Goal: Check status: Check status

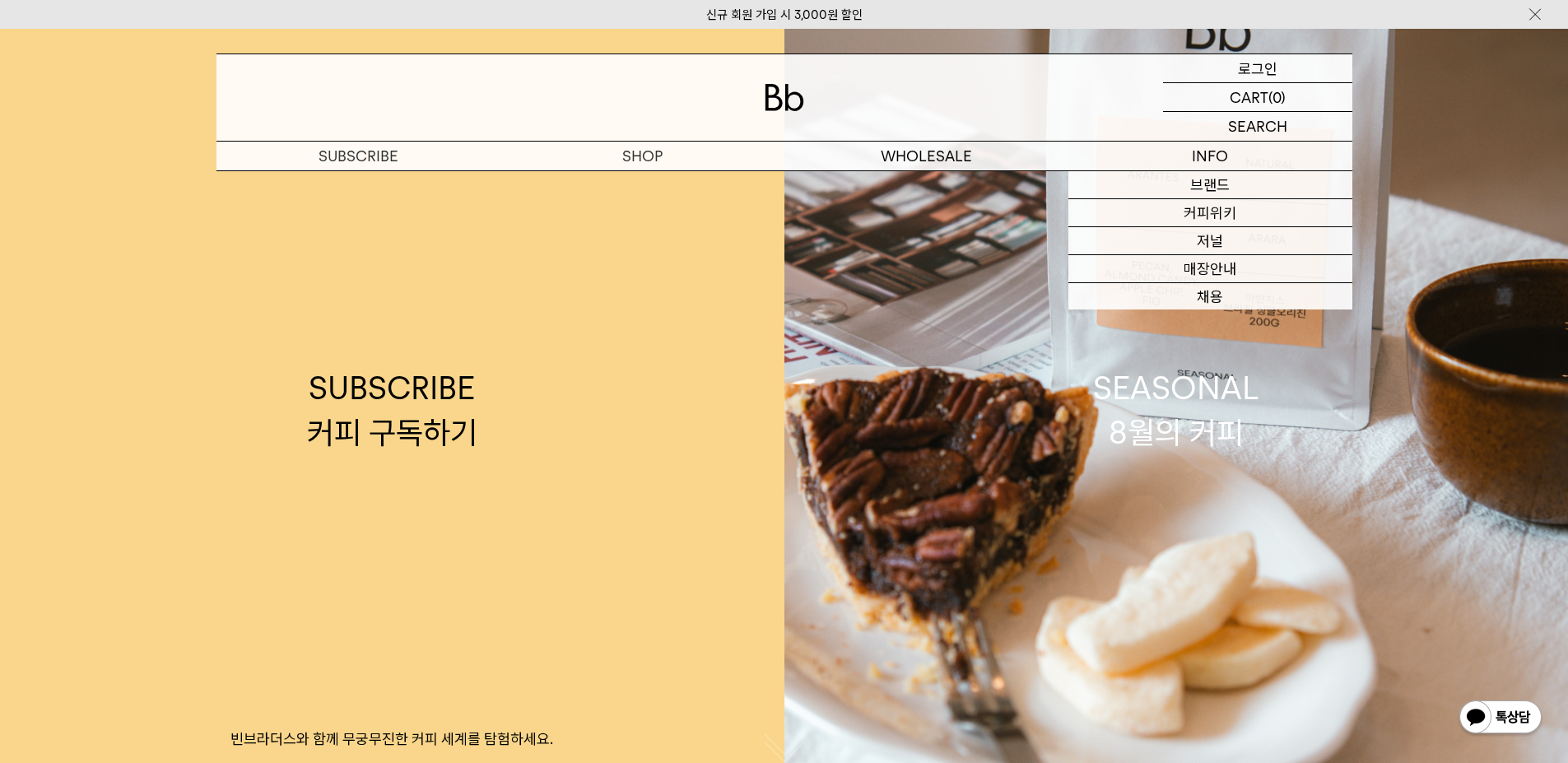
click at [1292, 63] on div "LOGIN 로그인" at bounding box center [1257, 68] width 189 height 28
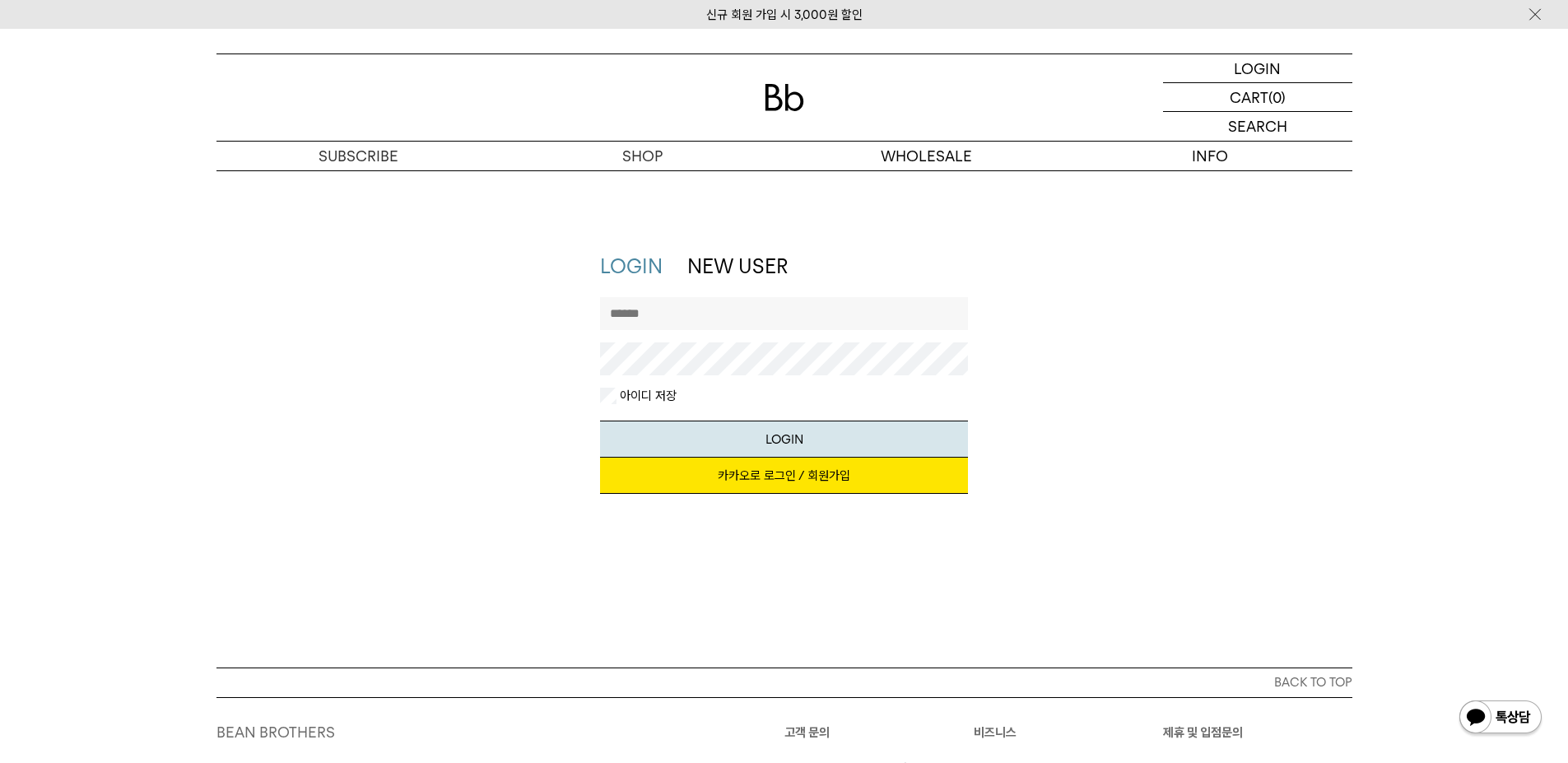
click at [750, 483] on link "카카오로 로그인 / 회원가입" at bounding box center [784, 476] width 368 height 36
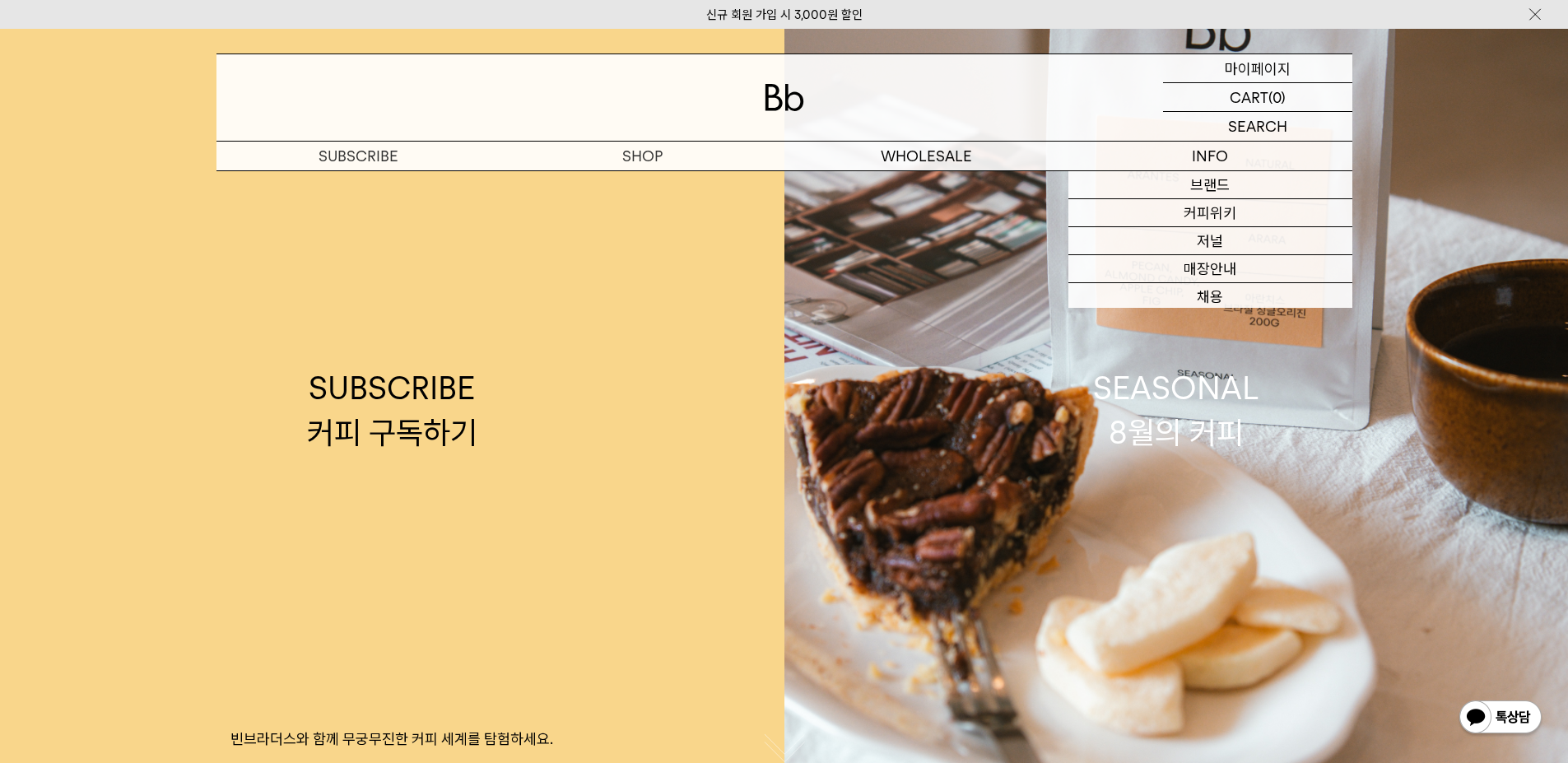
click at [1252, 73] on p "마이페이지" at bounding box center [1257, 68] width 66 height 28
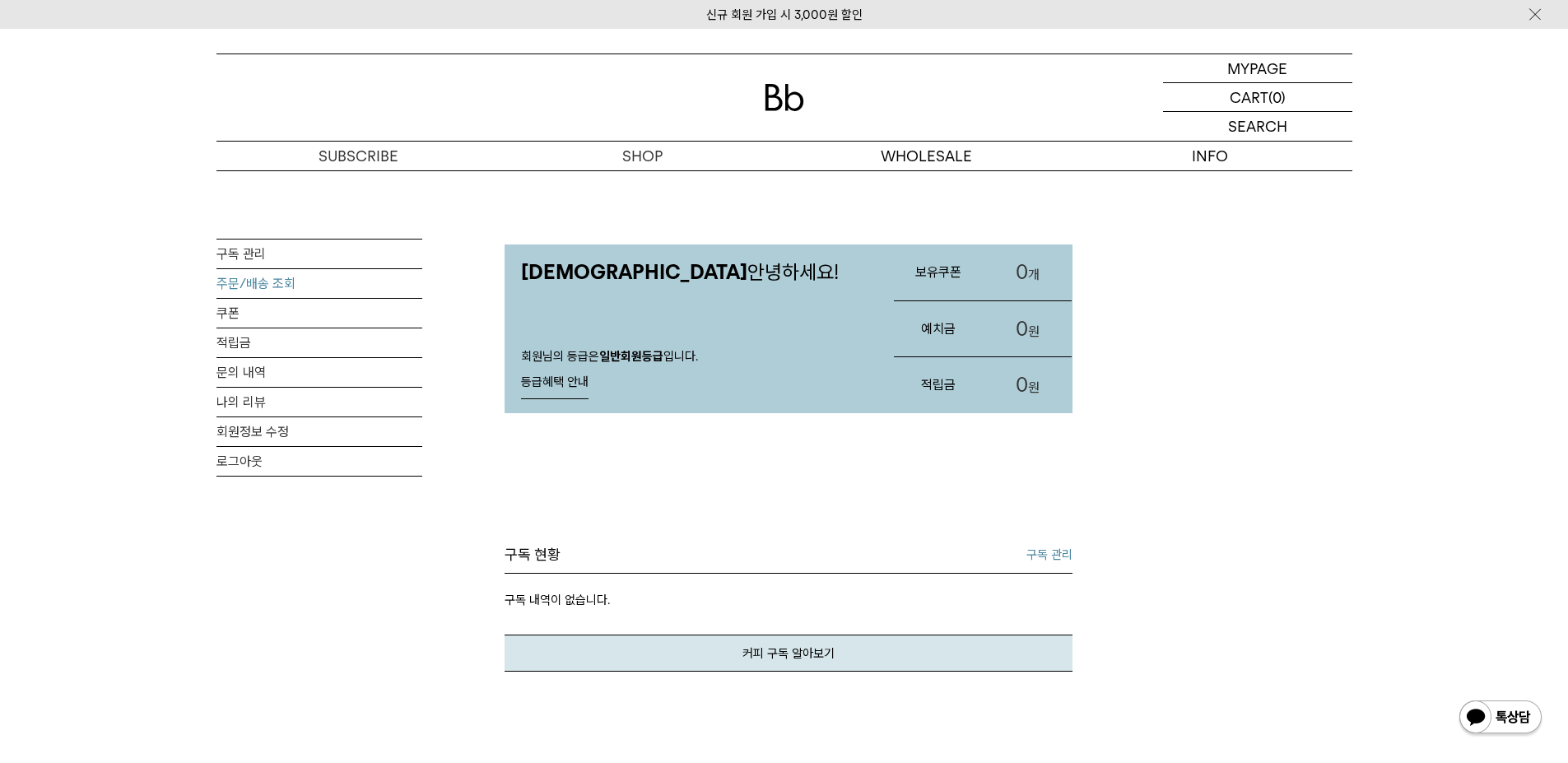
click at [271, 281] on link "주문/배송 조회" at bounding box center [320, 283] width 206 height 28
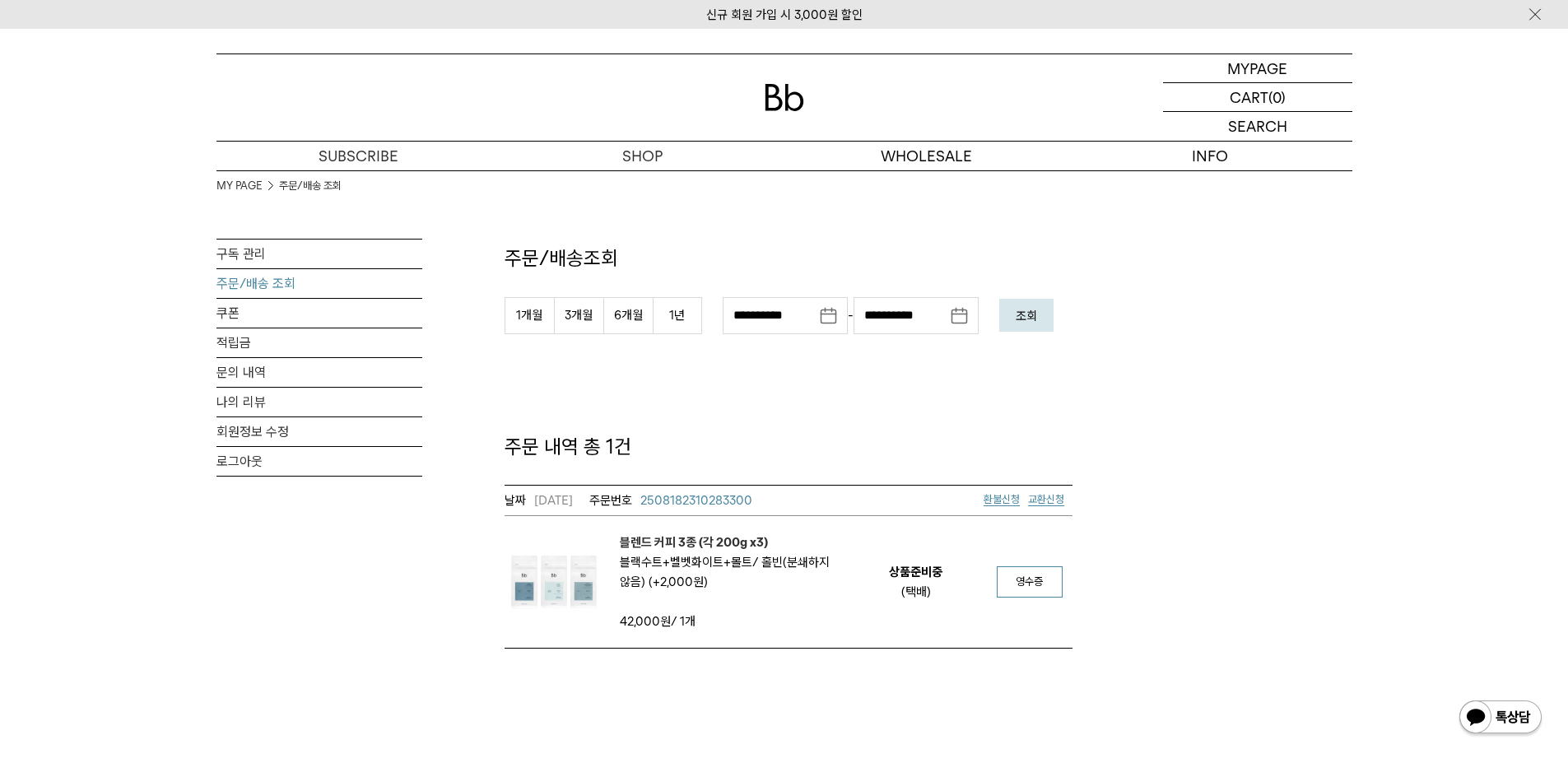
click at [1018, 580] on span "영수증" at bounding box center [1029, 581] width 27 height 13
